Goal: Check status

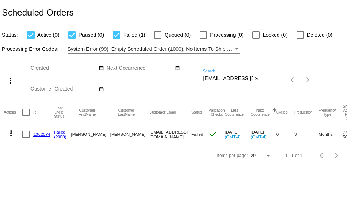
scroll to position [0, 21]
click at [300, 79] on div "more_vert Sep Jan Feb Mar [DATE]" at bounding box center [173, 77] width 347 height 47
paste input "[EMAIL_ADDRESS]"
click at [291, 84] on div "more_vert Sep Jan Feb Mar [DATE]" at bounding box center [173, 77] width 347 height 47
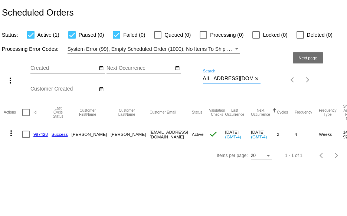
paste input "[URL][DOMAIN_NAME][DATE]"
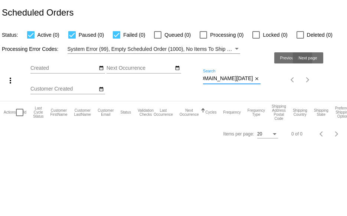
scroll to position [0, 209]
click at [311, 77] on div "more_vert Sep Jan Feb Mar [DATE]" at bounding box center [173, 77] width 347 height 47
paste input "[EMAIL_ADDRESS][DOMAIN_NAME]"
type input "[EMAIL_ADDRESS][DOMAIN_NAME]"
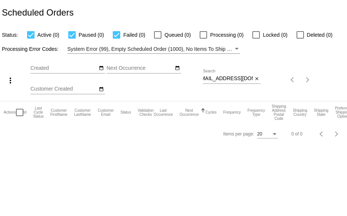
scroll to position [0, 0]
